Goal: Information Seeking & Learning: Learn about a topic

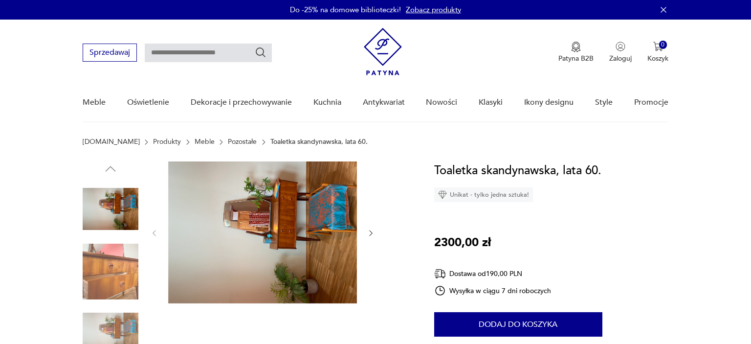
click at [244, 223] on img at bounding box center [262, 232] width 189 height 142
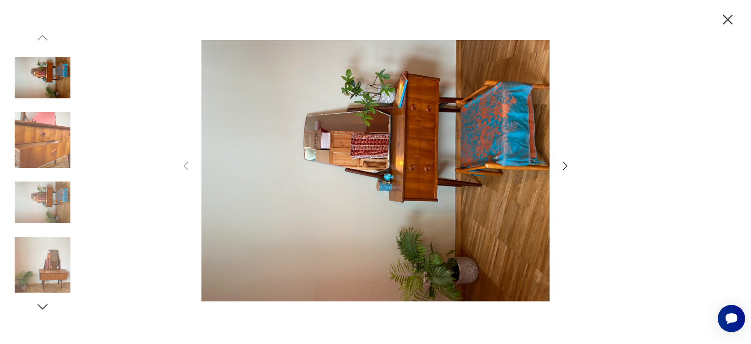
click at [562, 164] on icon "button" at bounding box center [566, 166] width 12 height 12
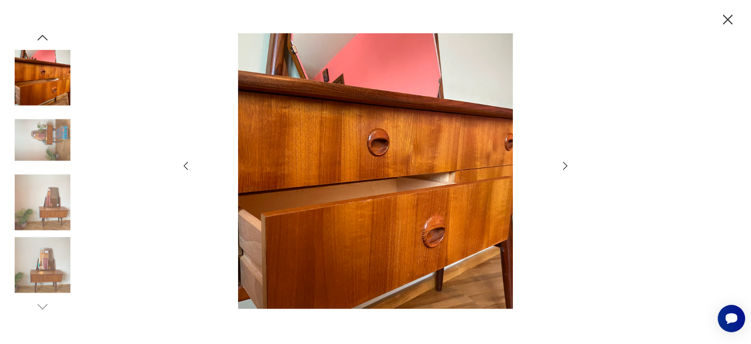
click at [562, 164] on icon "button" at bounding box center [566, 166] width 12 height 12
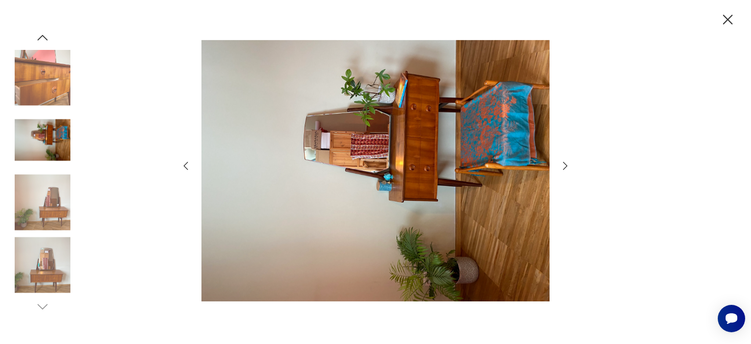
click at [562, 164] on icon "button" at bounding box center [566, 166] width 12 height 12
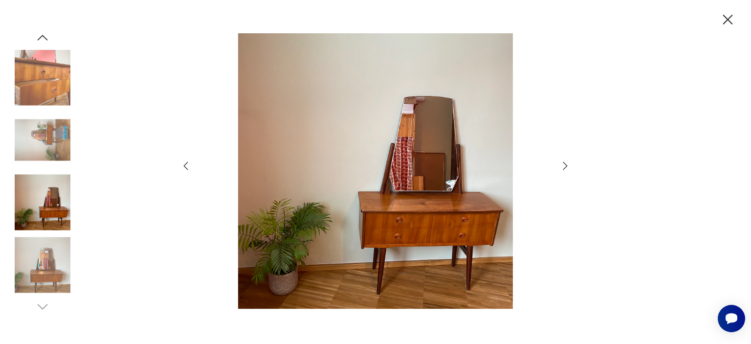
click at [562, 164] on icon "button" at bounding box center [566, 166] width 12 height 12
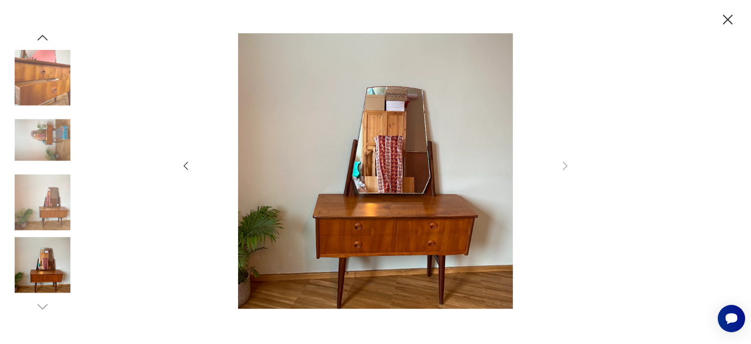
click at [725, 20] on icon "button" at bounding box center [728, 19] width 17 height 17
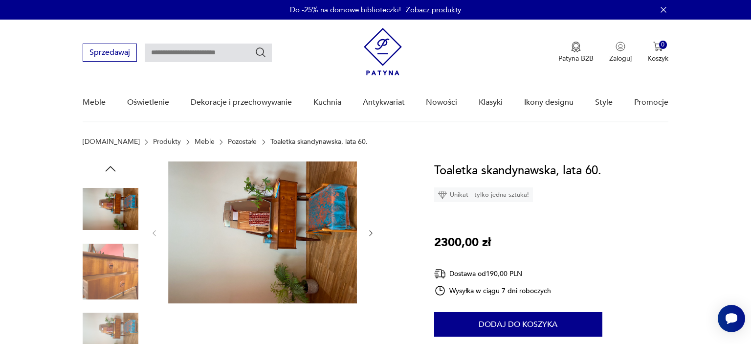
click at [392, 60] on img at bounding box center [383, 51] width 38 height 47
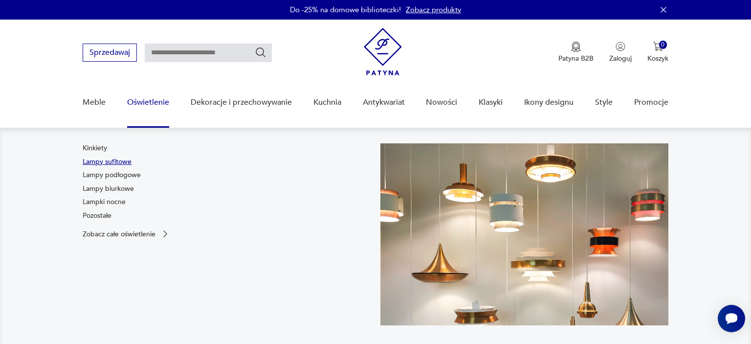
click at [128, 164] on link "Lampy sufitowe" at bounding box center [107, 162] width 49 height 10
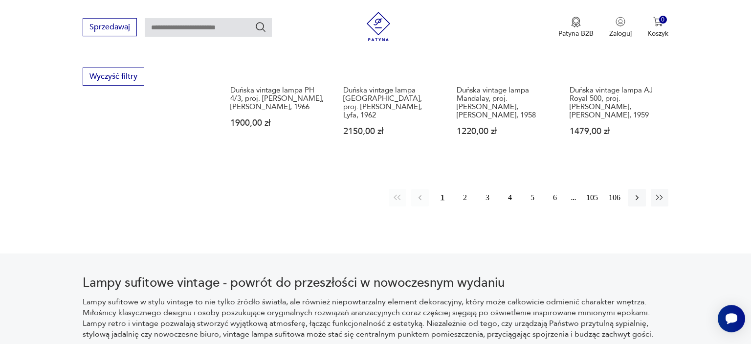
scroll to position [1033, 0]
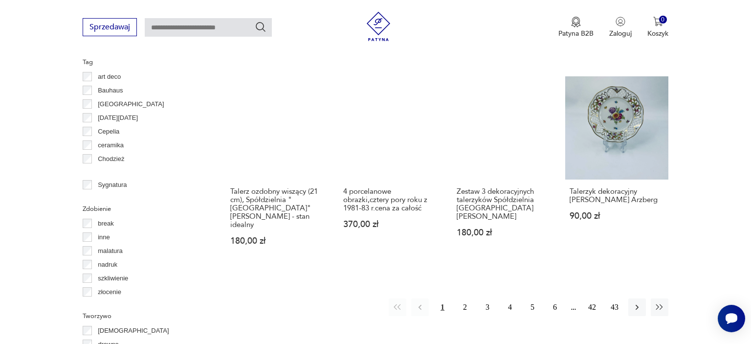
scroll to position [1033, 0]
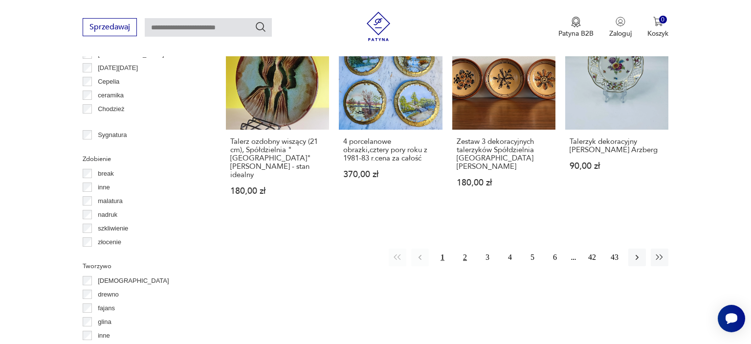
click at [467, 248] on button "2" at bounding box center [465, 257] width 18 height 18
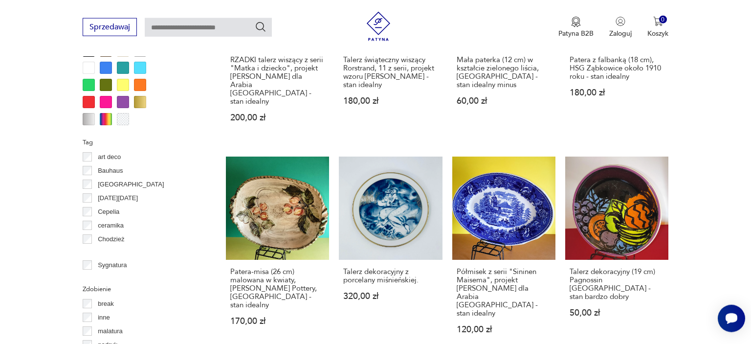
scroll to position [931, 0]
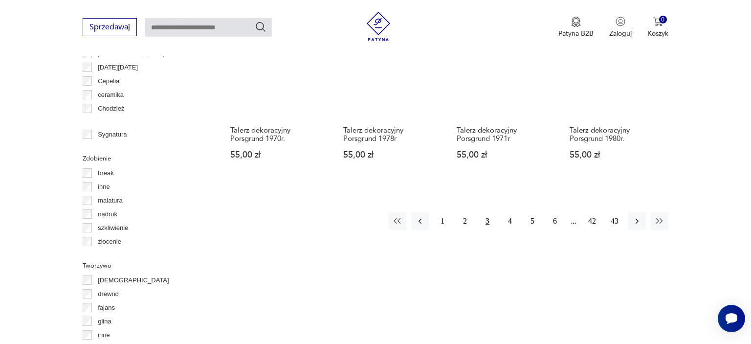
scroll to position [1034, 0]
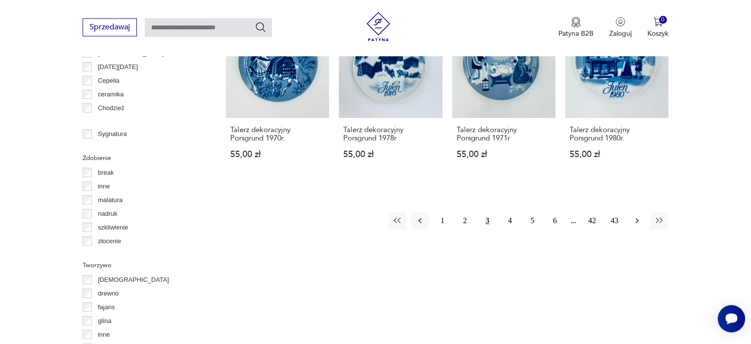
click at [640, 216] on icon "button" at bounding box center [637, 221] width 10 height 10
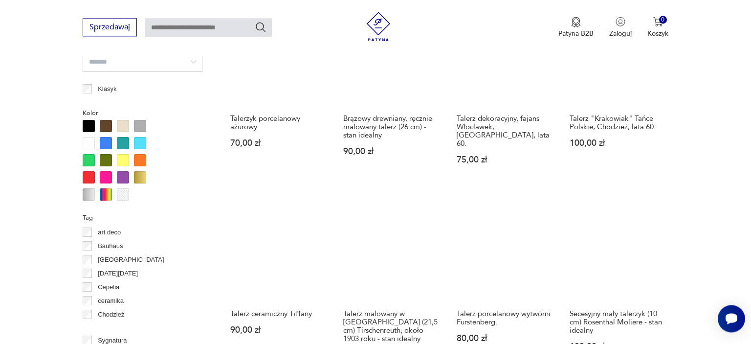
scroll to position [931, 0]
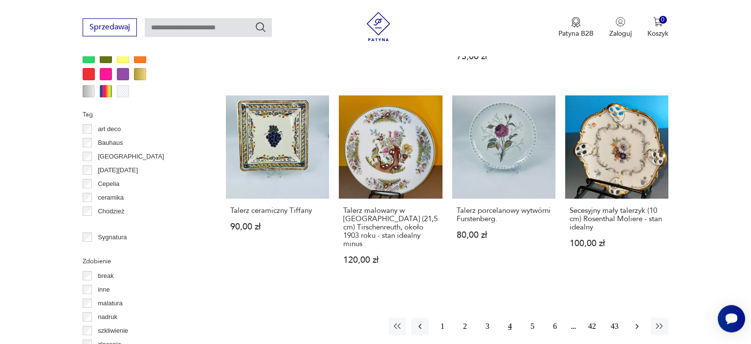
click at [640, 321] on icon "button" at bounding box center [637, 326] width 10 height 10
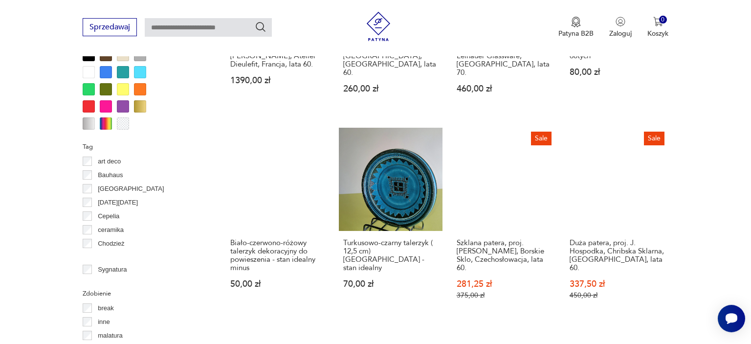
scroll to position [982, 0]
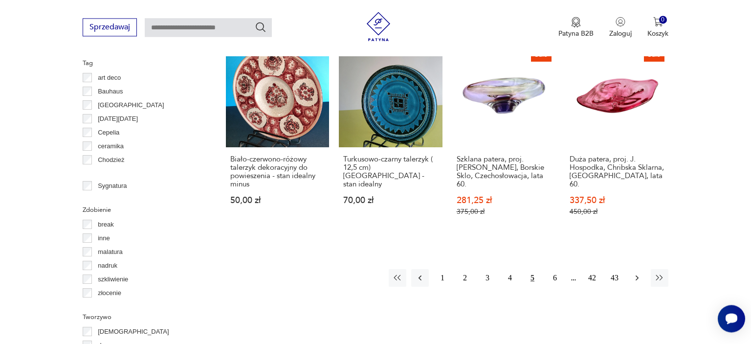
click at [639, 273] on icon "button" at bounding box center [637, 278] width 10 height 10
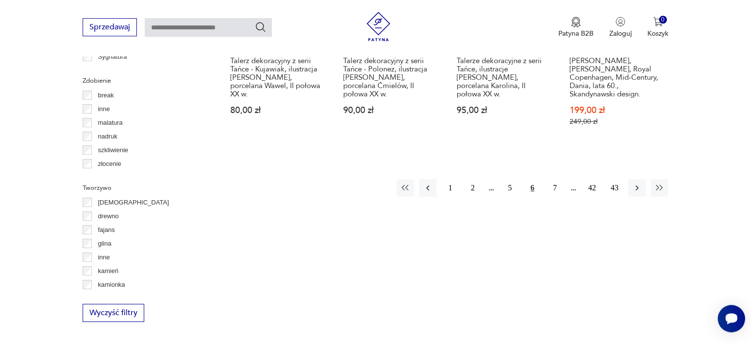
scroll to position [1137, 0]
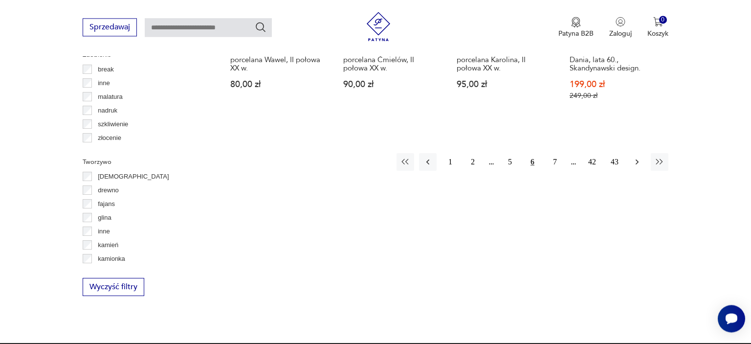
click at [636, 153] on button "button" at bounding box center [638, 162] width 18 height 18
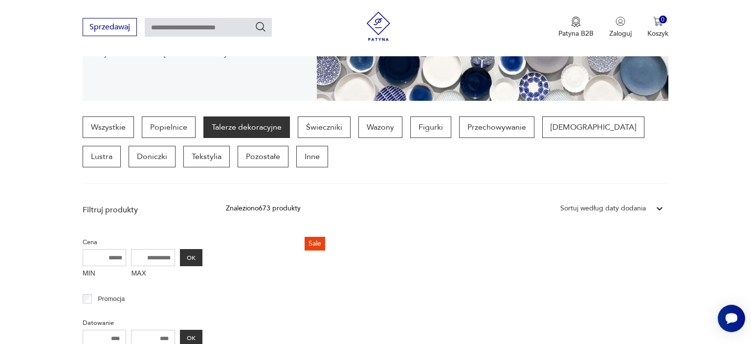
scroll to position [207, 0]
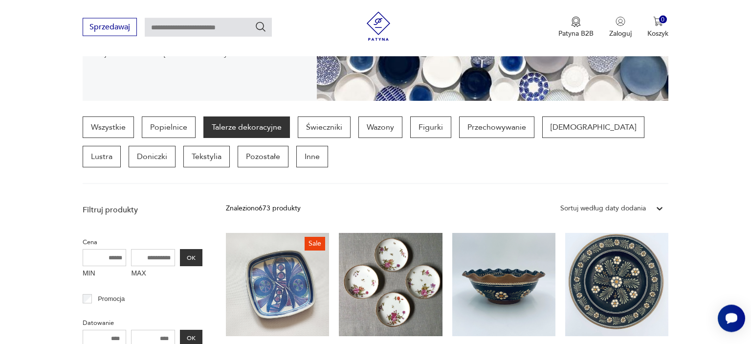
click at [158, 250] on input "MAX" at bounding box center [153, 257] width 44 height 17
type input "***"
click at [183, 259] on button "OK" at bounding box center [191, 257] width 23 height 17
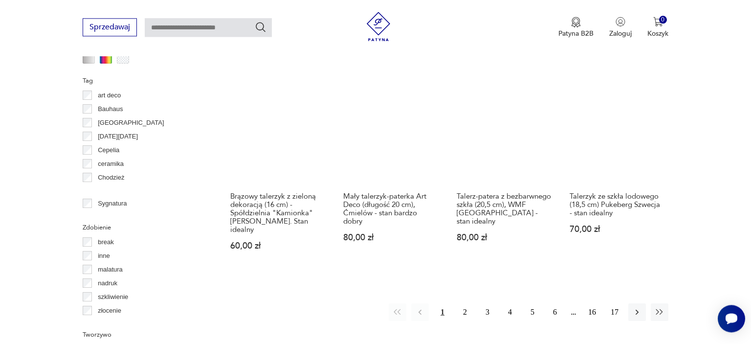
scroll to position [982, 0]
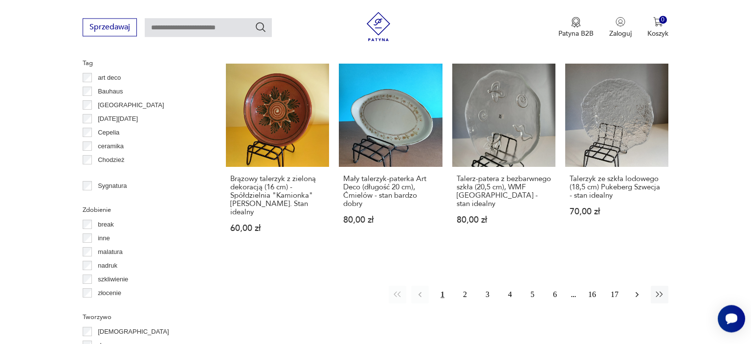
click at [638, 290] on icon "button" at bounding box center [637, 295] width 10 height 10
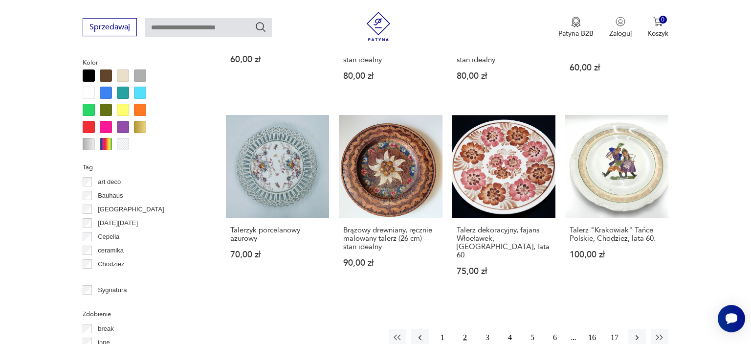
scroll to position [879, 0]
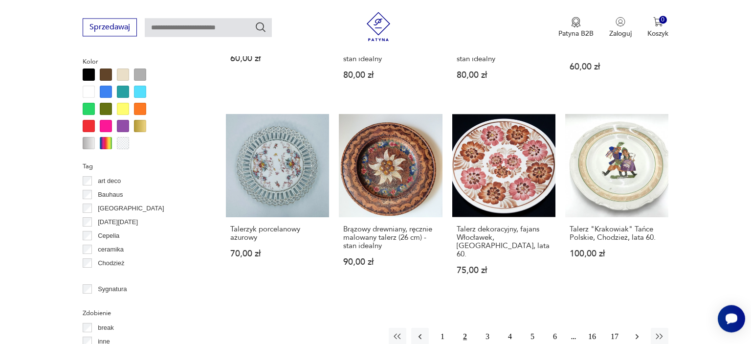
click at [634, 332] on icon "button" at bounding box center [637, 337] width 10 height 10
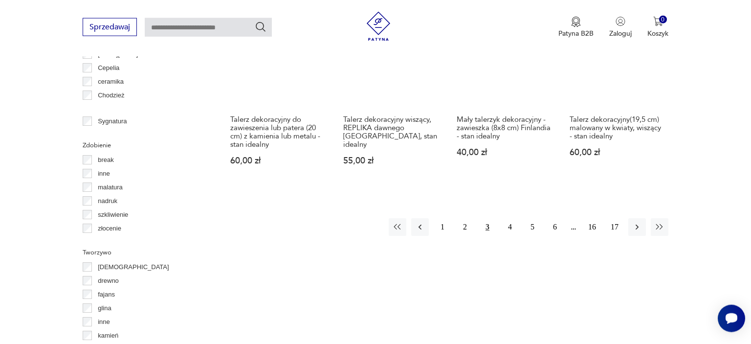
scroll to position [1086, 0]
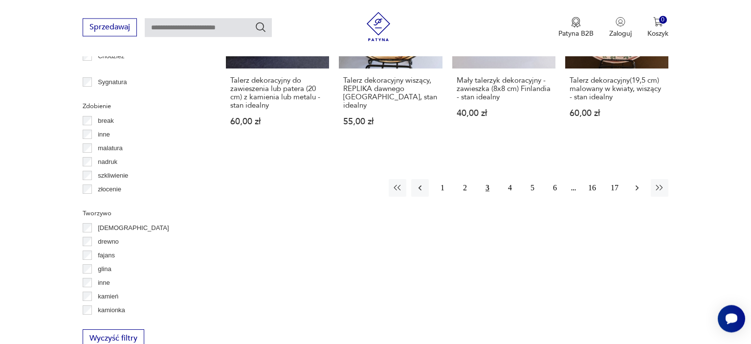
click at [632, 179] on button "button" at bounding box center [638, 188] width 18 height 18
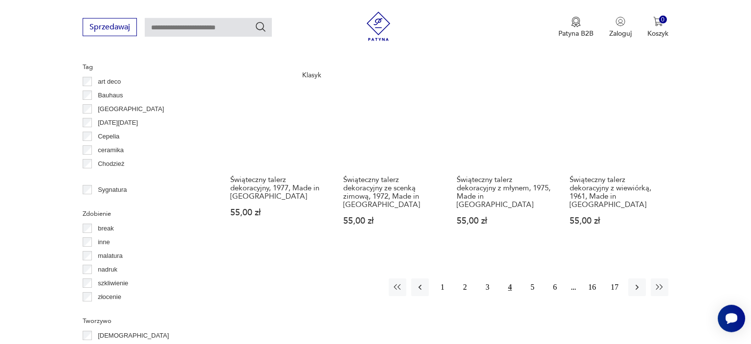
scroll to position [1034, 0]
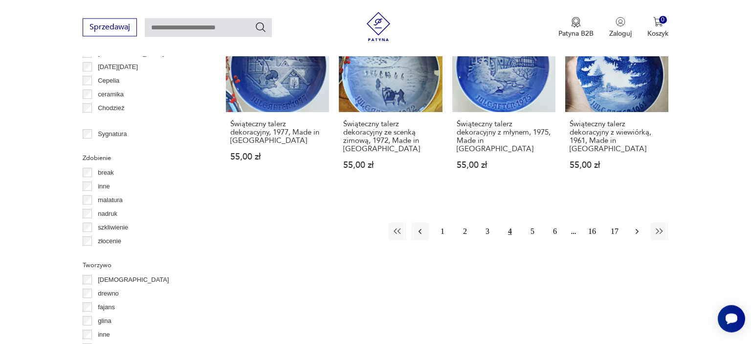
click at [639, 226] on icon "button" at bounding box center [637, 231] width 10 height 10
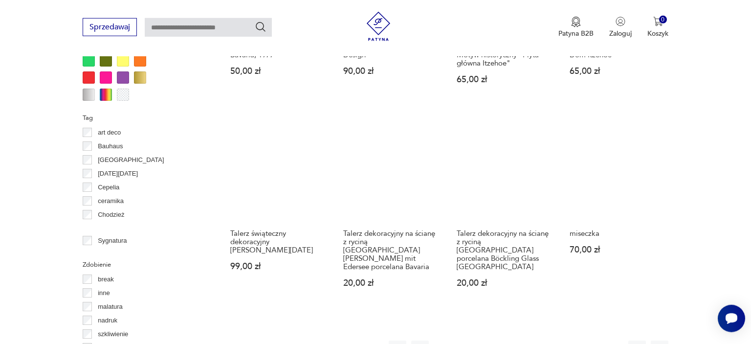
scroll to position [1034, 0]
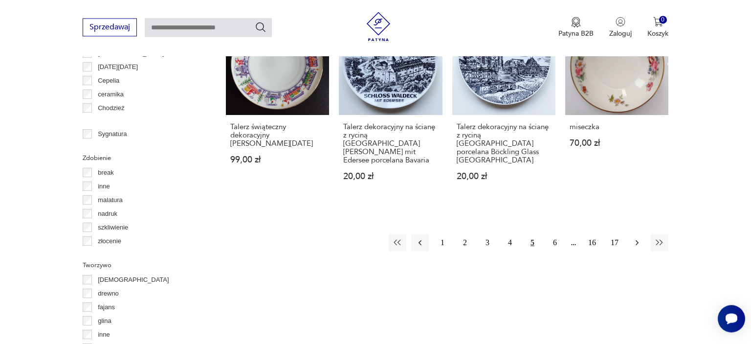
click at [638, 238] on icon "button" at bounding box center [637, 243] width 10 height 10
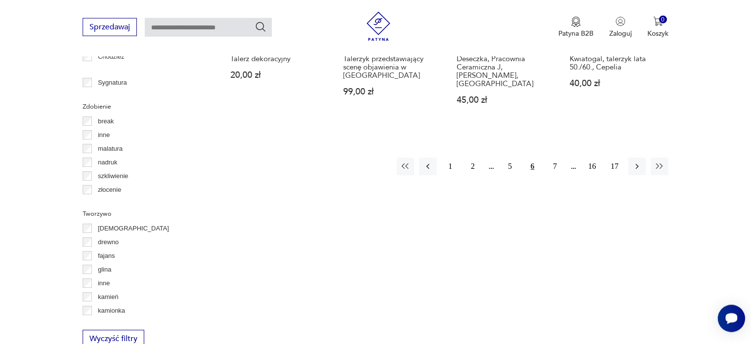
scroll to position [1086, 0]
click at [635, 161] on icon "button" at bounding box center [637, 166] width 10 height 10
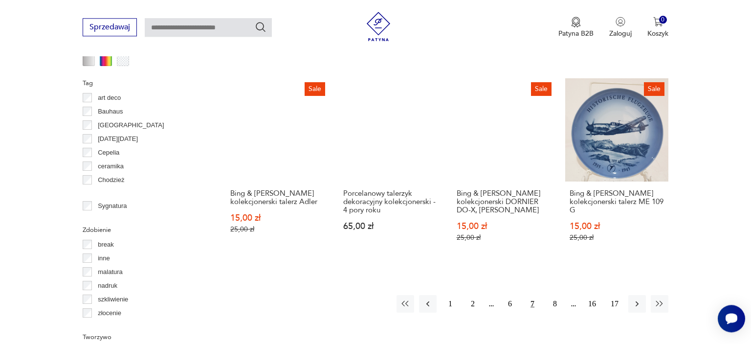
scroll to position [982, 0]
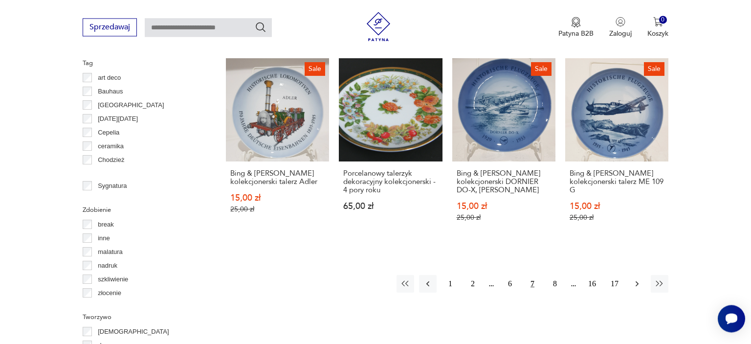
click at [631, 275] on button "button" at bounding box center [638, 284] width 18 height 18
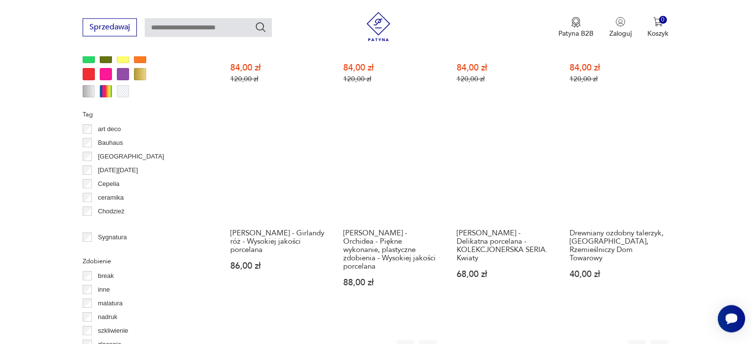
scroll to position [1034, 0]
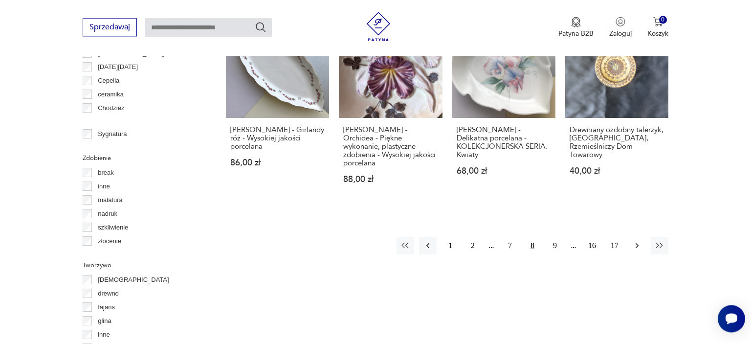
click at [639, 241] on icon "button" at bounding box center [637, 246] width 10 height 10
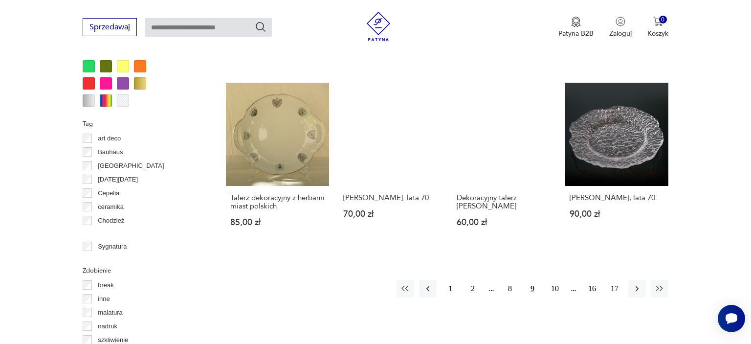
scroll to position [982, 0]
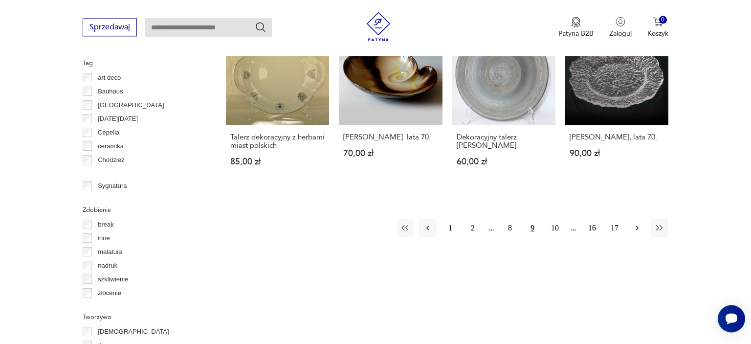
click at [637, 223] on icon "button" at bounding box center [637, 228] width 10 height 10
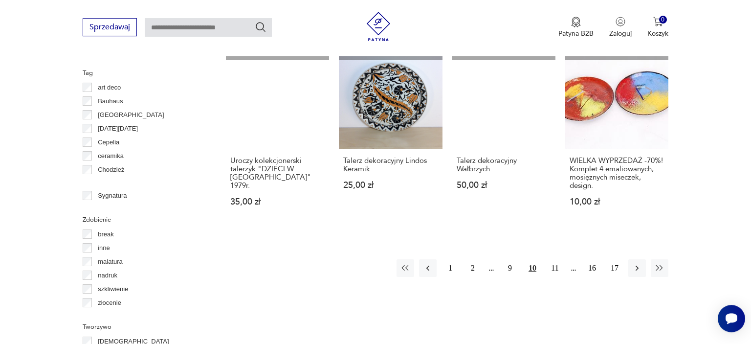
scroll to position [982, 0]
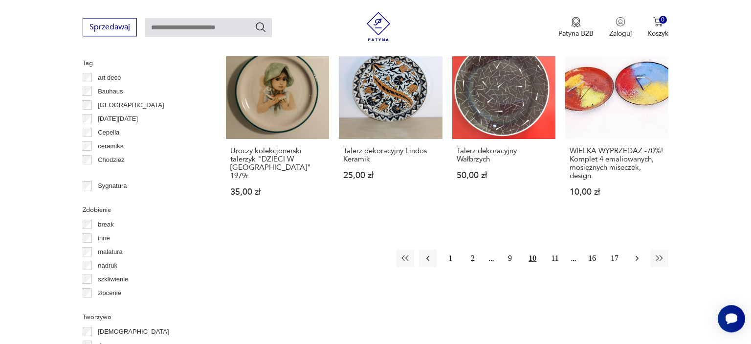
click at [637, 253] on icon "button" at bounding box center [637, 258] width 10 height 10
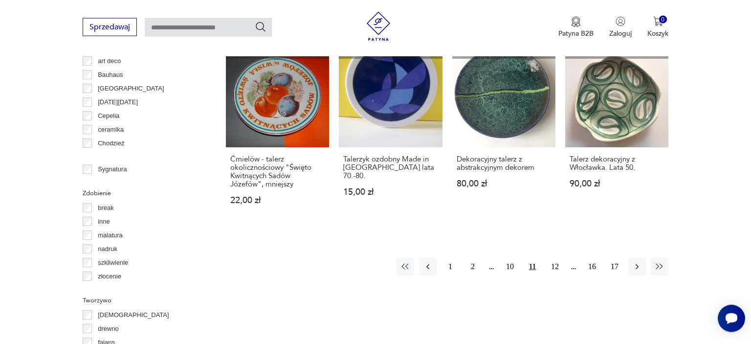
scroll to position [1034, 0]
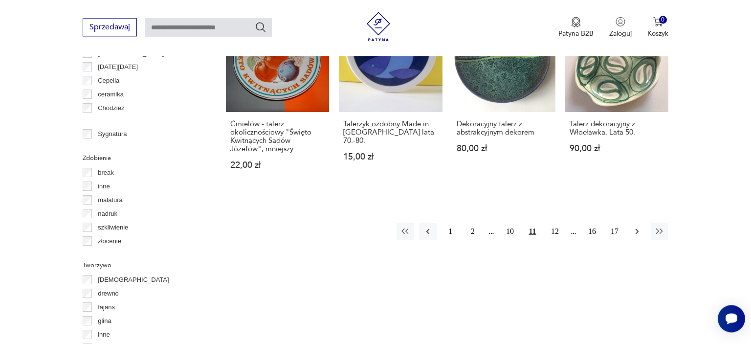
click at [638, 226] on icon "button" at bounding box center [637, 231] width 10 height 10
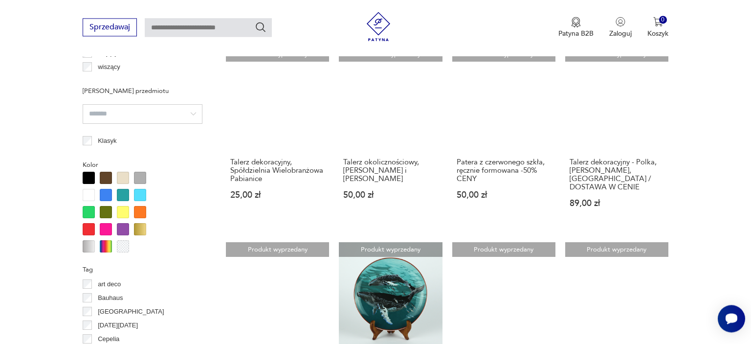
scroll to position [931, 0]
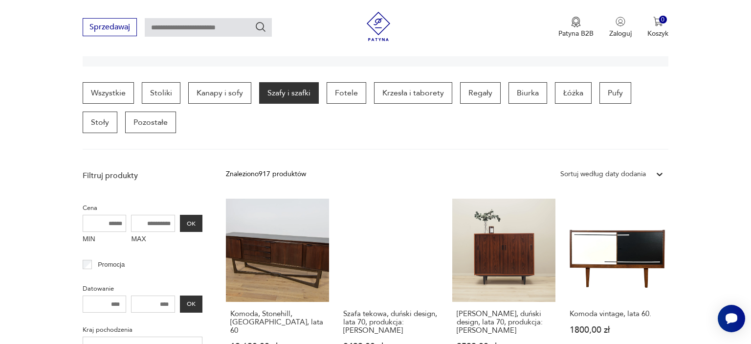
scroll to position [258, 0]
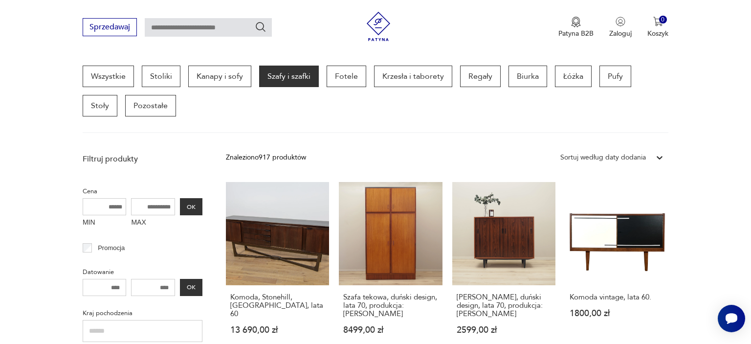
click at [151, 211] on input "MAX" at bounding box center [153, 206] width 44 height 17
click at [201, 208] on button "OK" at bounding box center [191, 206] width 23 height 17
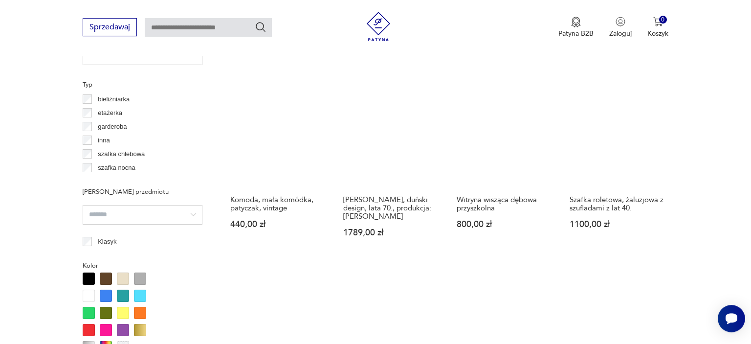
scroll to position [754, 0]
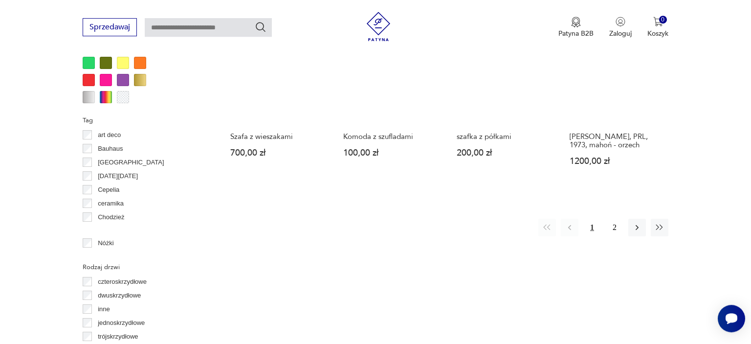
scroll to position [982, 0]
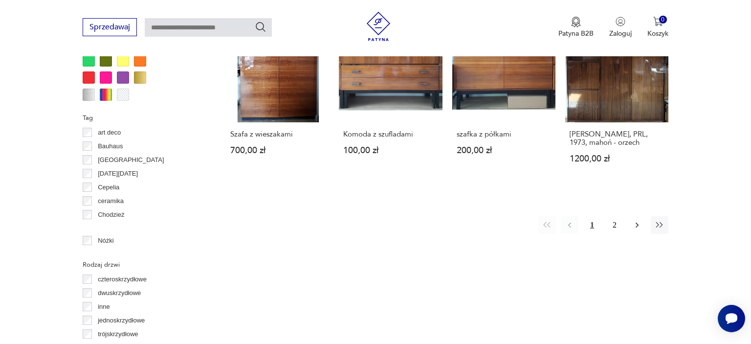
click at [639, 220] on icon "button" at bounding box center [637, 225] width 10 height 10
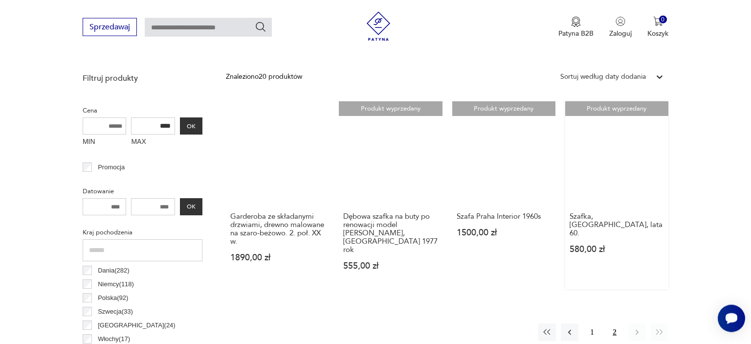
scroll to position [311, 0]
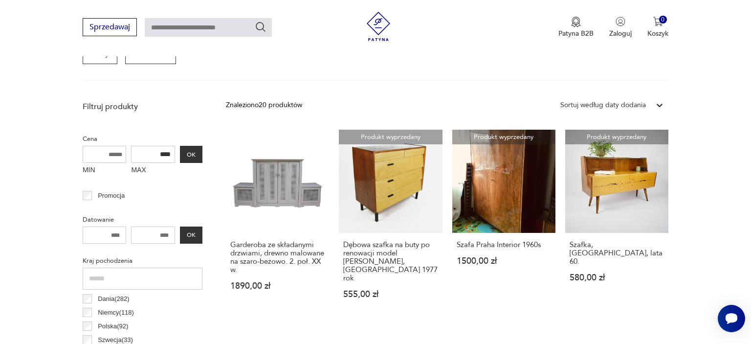
click at [165, 155] on input "****" at bounding box center [153, 154] width 44 height 17
type input "****"
click at [198, 156] on button "OK" at bounding box center [191, 154] width 23 height 17
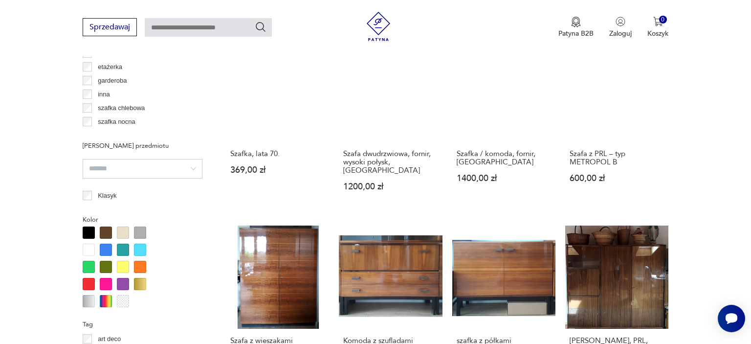
scroll to position [982, 0]
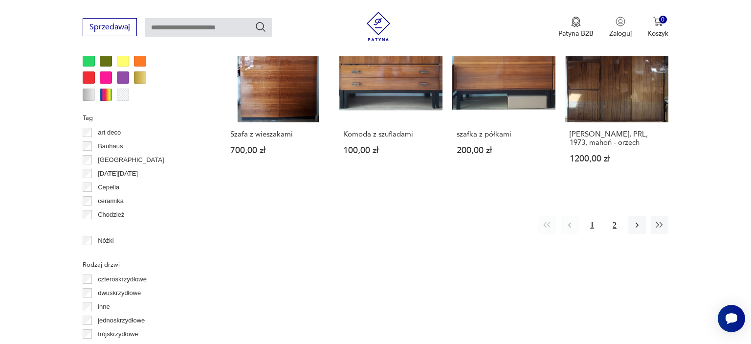
click at [612, 216] on button "2" at bounding box center [615, 225] width 18 height 18
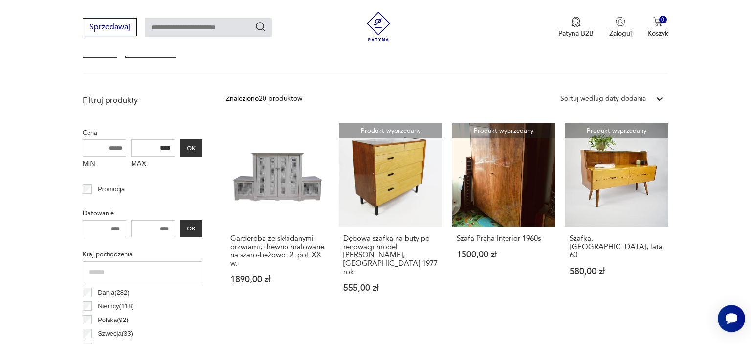
scroll to position [311, 0]
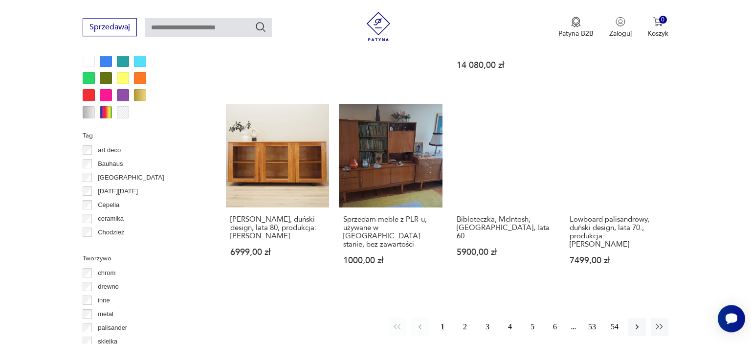
scroll to position [981, 0]
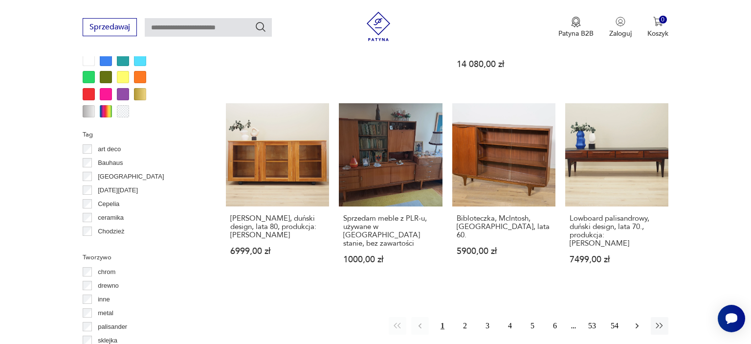
click at [634, 321] on icon "button" at bounding box center [637, 326] width 10 height 10
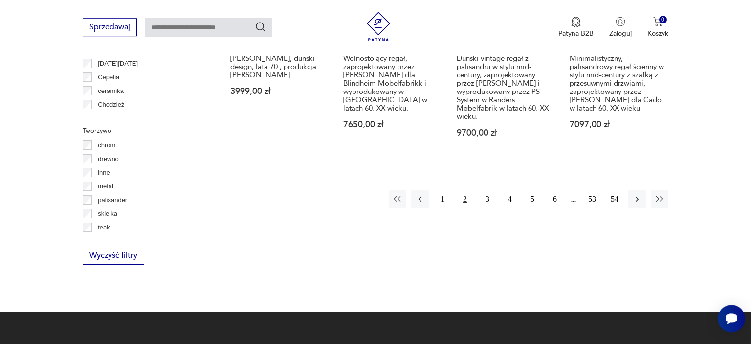
scroll to position [1137, 0]
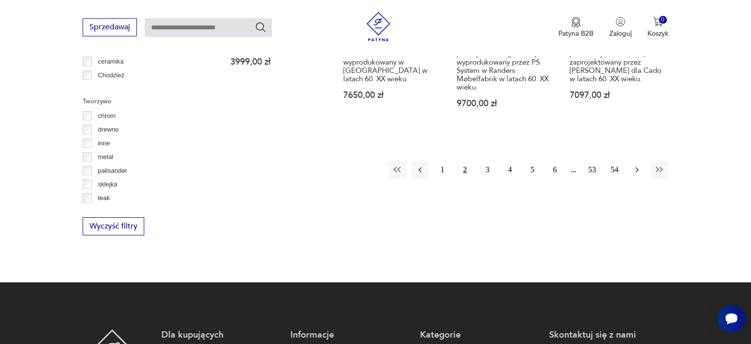
click at [637, 165] on icon "button" at bounding box center [637, 170] width 10 height 10
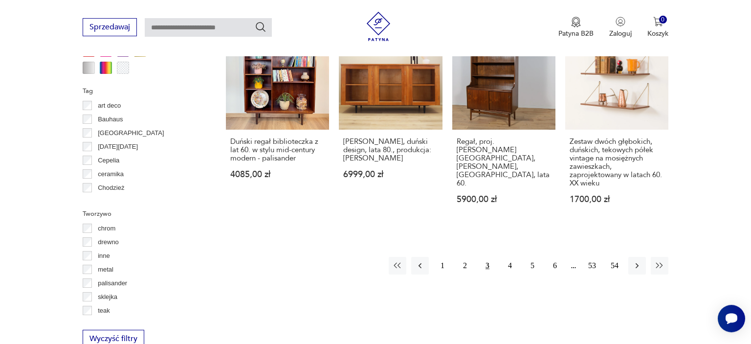
scroll to position [1034, 0]
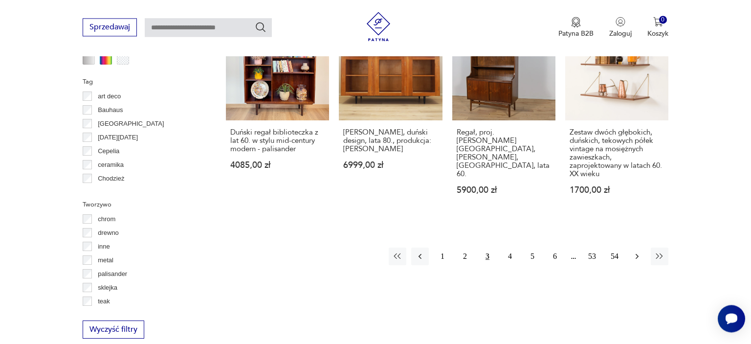
click at [643, 249] on button "button" at bounding box center [638, 257] width 18 height 18
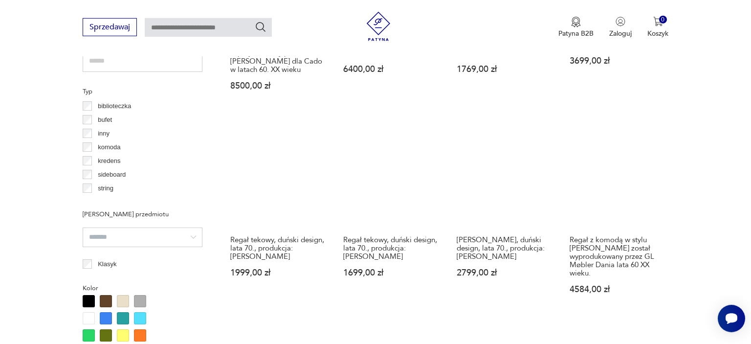
scroll to position [724, 0]
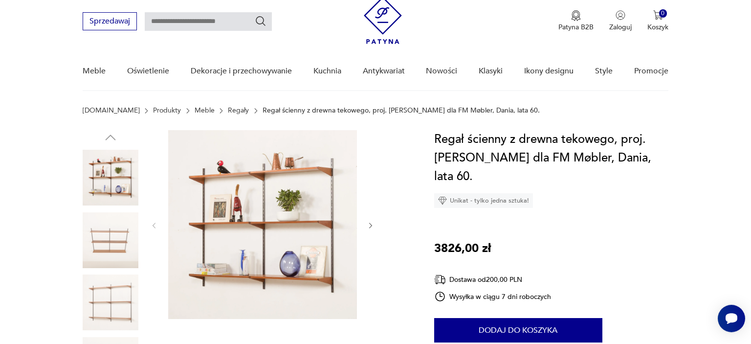
scroll to position [51, 0]
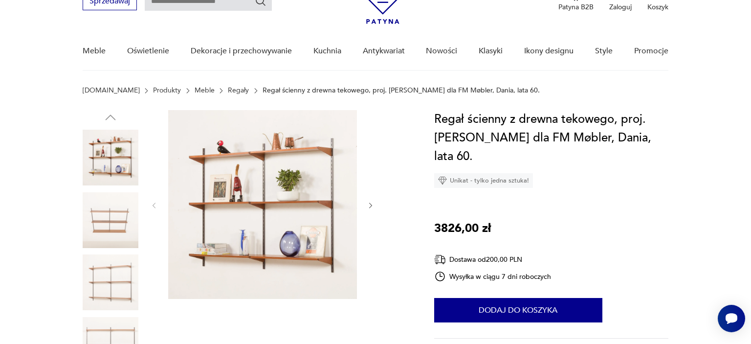
click at [372, 203] on icon "button" at bounding box center [371, 206] width 8 height 8
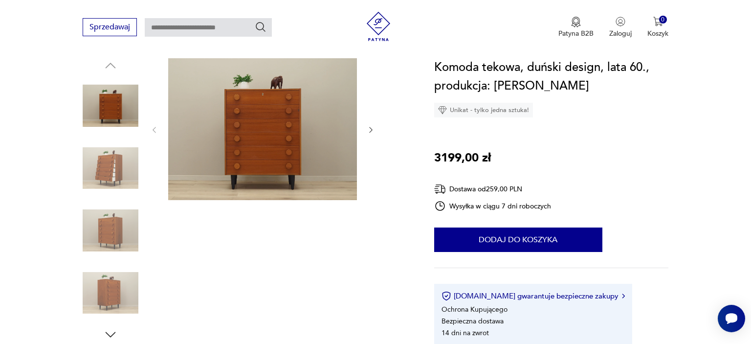
click at [374, 126] on icon "button" at bounding box center [371, 130] width 8 height 8
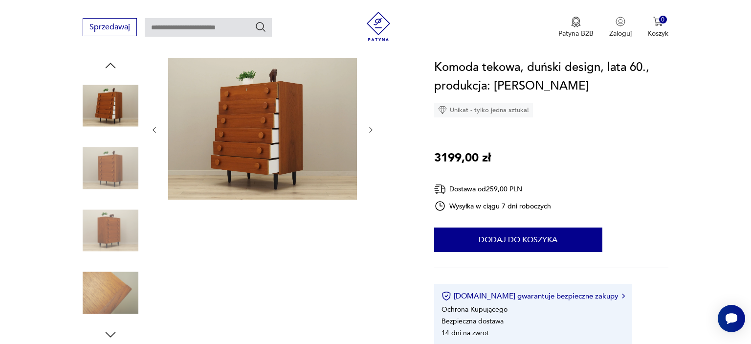
click at [374, 126] on icon "button" at bounding box center [371, 130] width 8 height 8
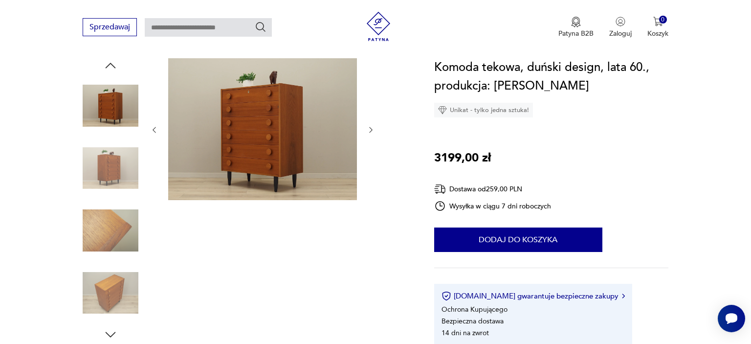
click at [374, 126] on icon "button" at bounding box center [371, 130] width 8 height 8
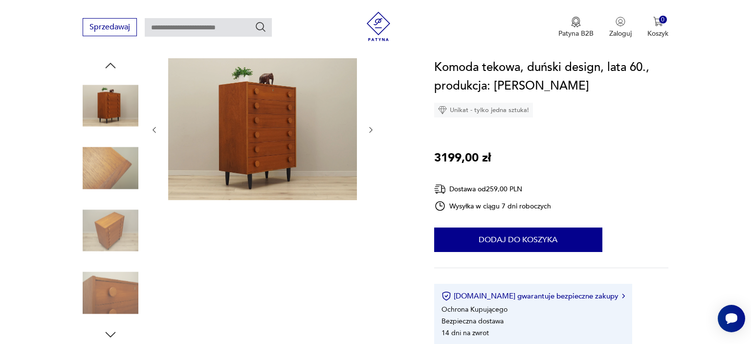
click at [374, 126] on icon "button" at bounding box center [371, 130] width 8 height 8
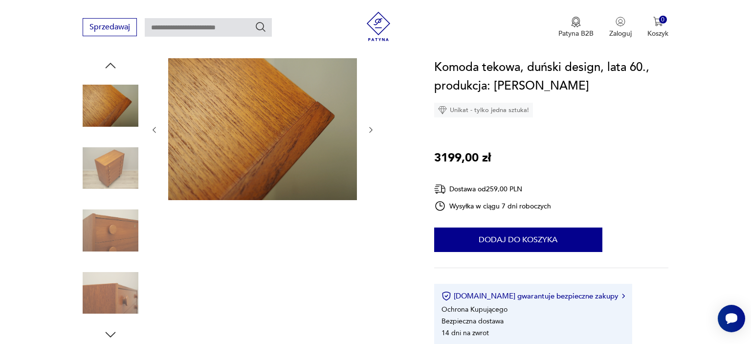
click at [374, 126] on icon "button" at bounding box center [371, 130] width 8 height 8
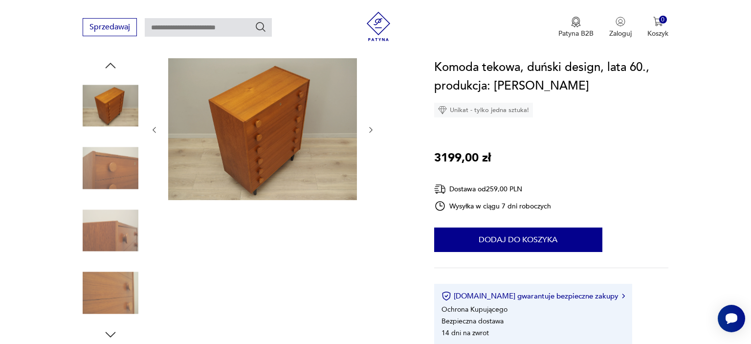
click at [374, 126] on icon "button" at bounding box center [371, 130] width 8 height 8
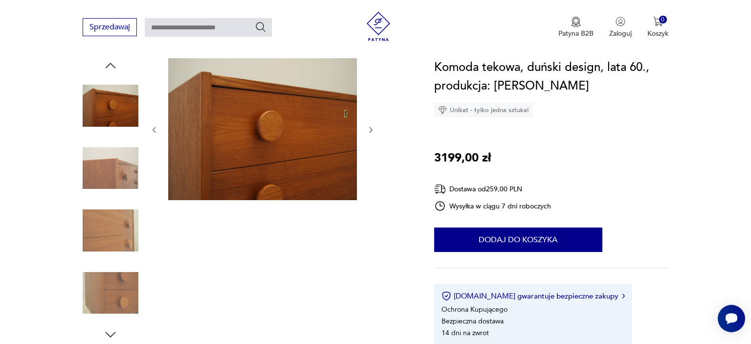
click at [374, 126] on icon "button" at bounding box center [371, 130] width 8 height 8
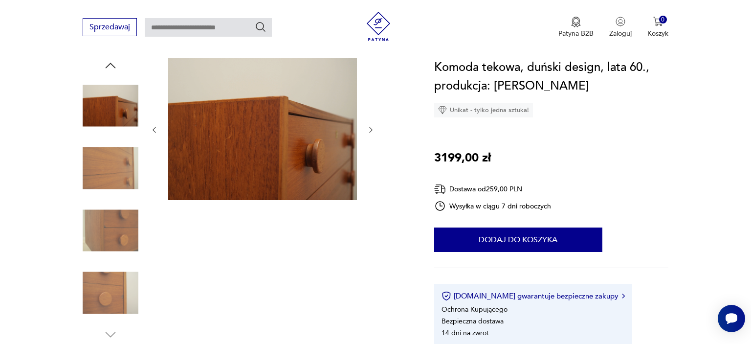
click at [374, 126] on icon "button" at bounding box center [371, 130] width 8 height 8
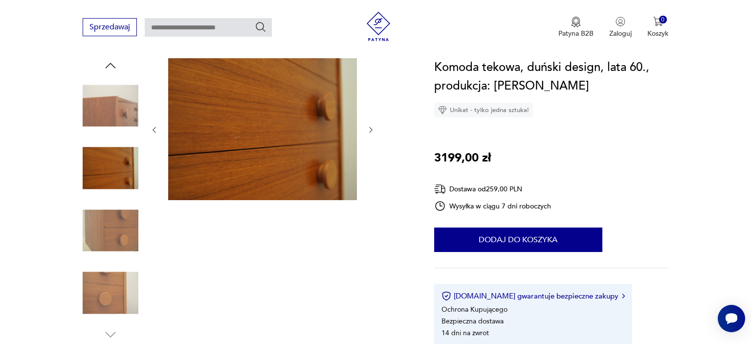
click at [374, 126] on icon "button" at bounding box center [371, 130] width 8 height 8
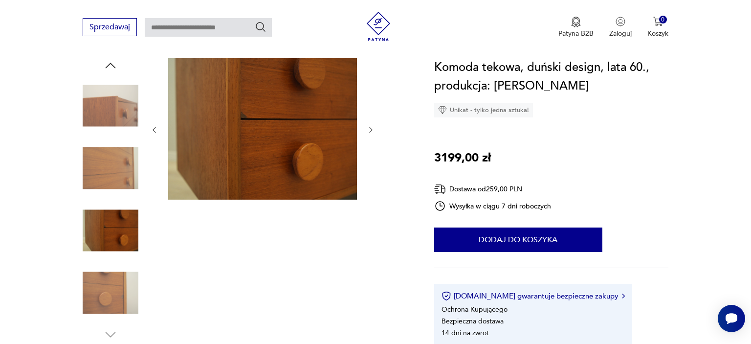
click at [374, 126] on icon "button" at bounding box center [371, 130] width 8 height 8
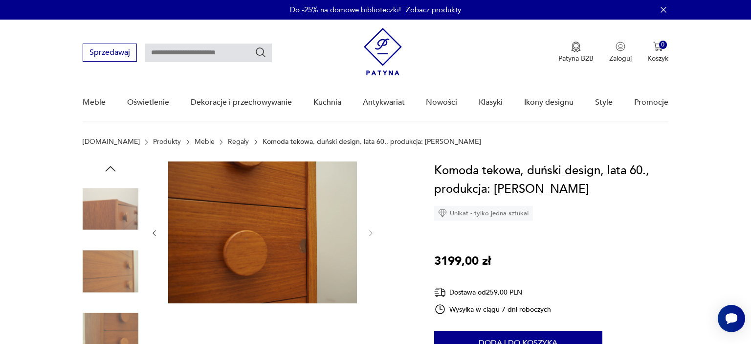
click at [111, 164] on icon "button" at bounding box center [110, 168] width 15 height 15
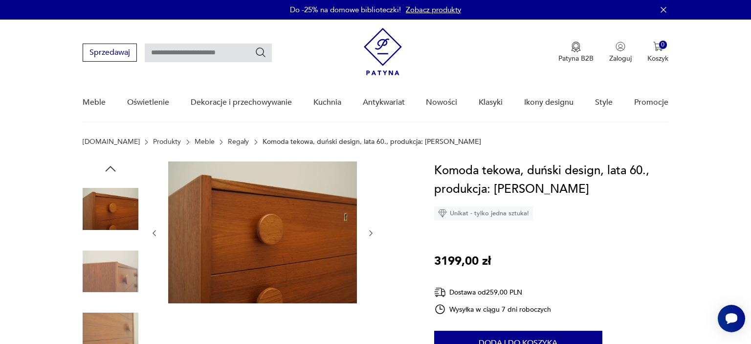
click at [111, 164] on icon "button" at bounding box center [110, 168] width 15 height 15
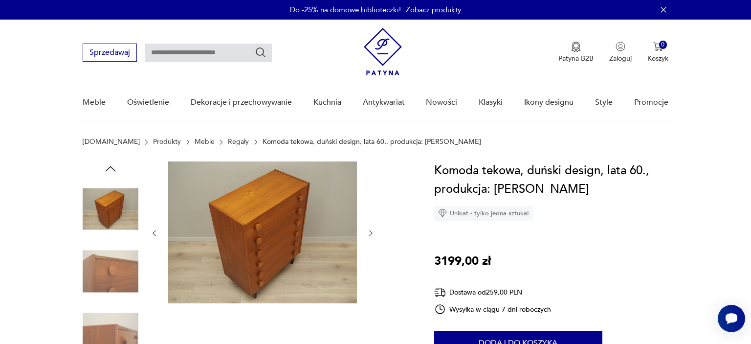
click at [111, 164] on icon "button" at bounding box center [110, 168] width 15 height 15
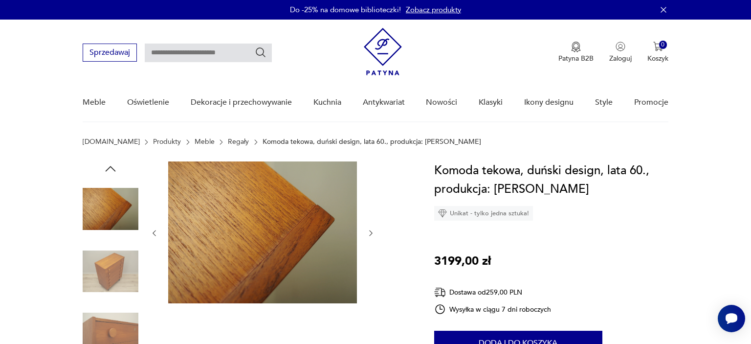
click at [111, 164] on icon "button" at bounding box center [110, 168] width 15 height 15
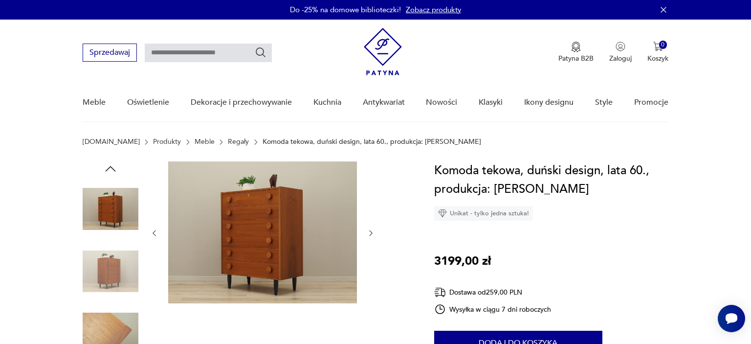
click at [111, 164] on icon "button" at bounding box center [110, 168] width 15 height 15
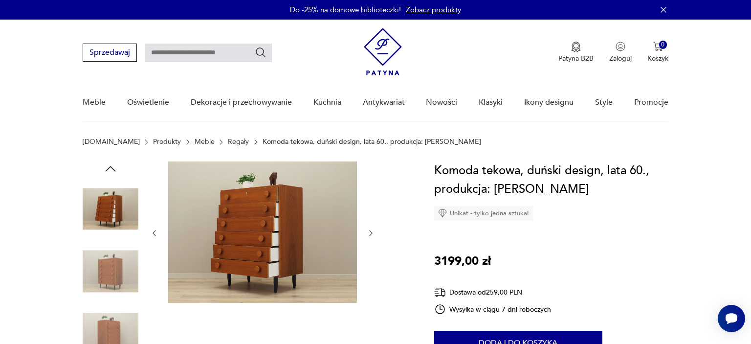
click at [116, 264] on img at bounding box center [111, 272] width 56 height 56
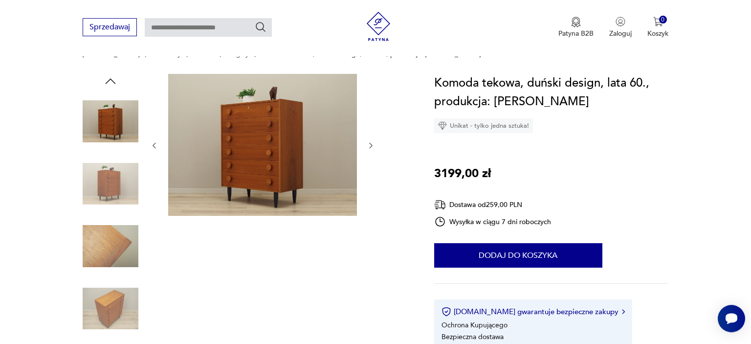
scroll to position [103, 0]
